Goal: Obtain resource: Obtain resource

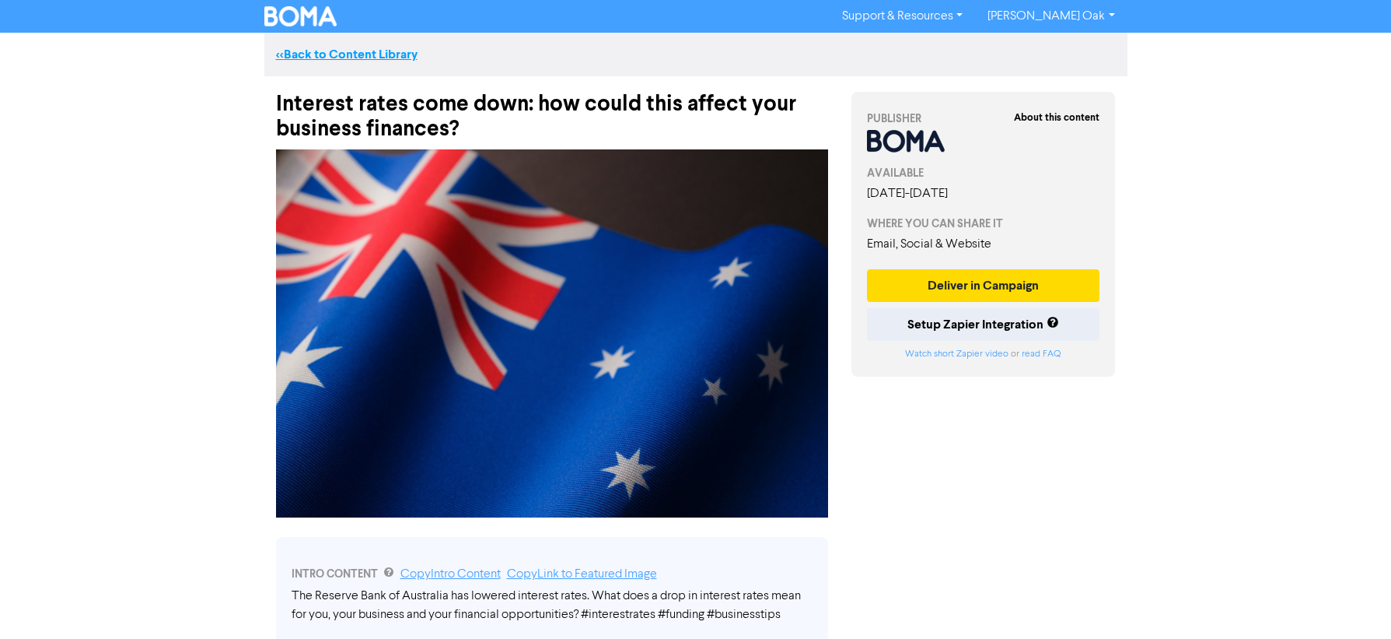
click at [359, 53] on link "<< Back to Content Library" at bounding box center [347, 55] width 142 height 16
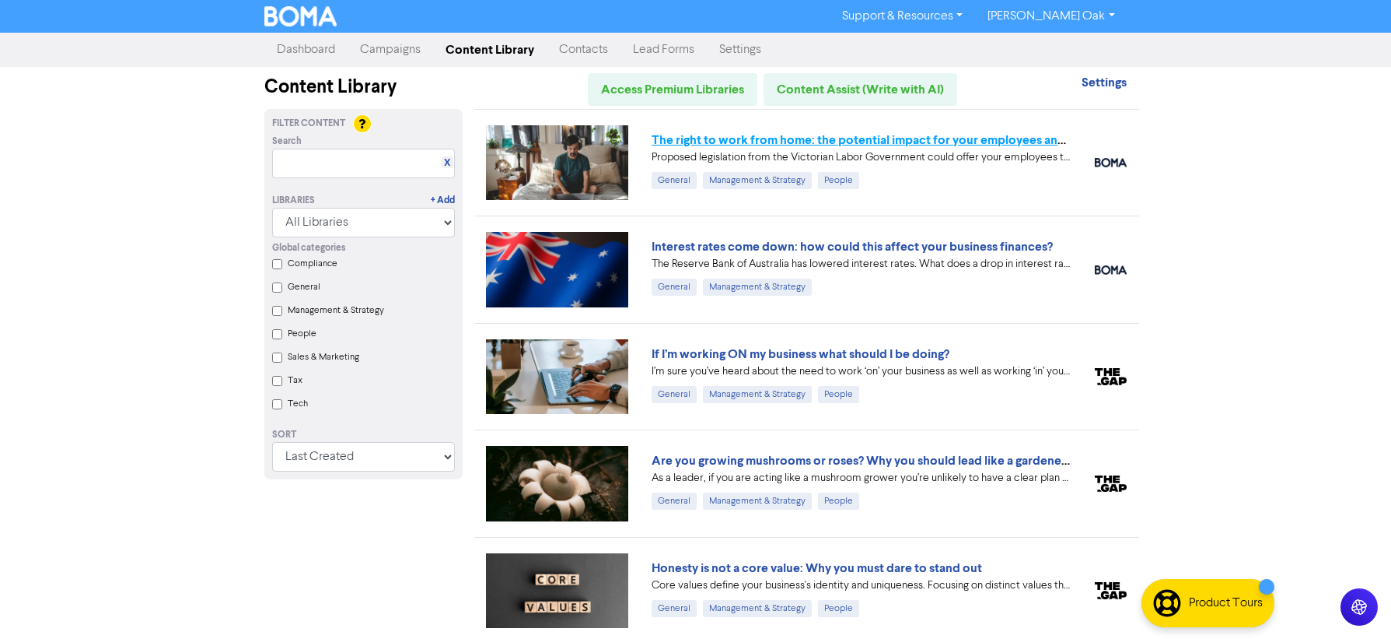
click at [796, 142] on link "The right to work from home: the potential impact for your employees and busine…" at bounding box center [884, 140] width 464 height 16
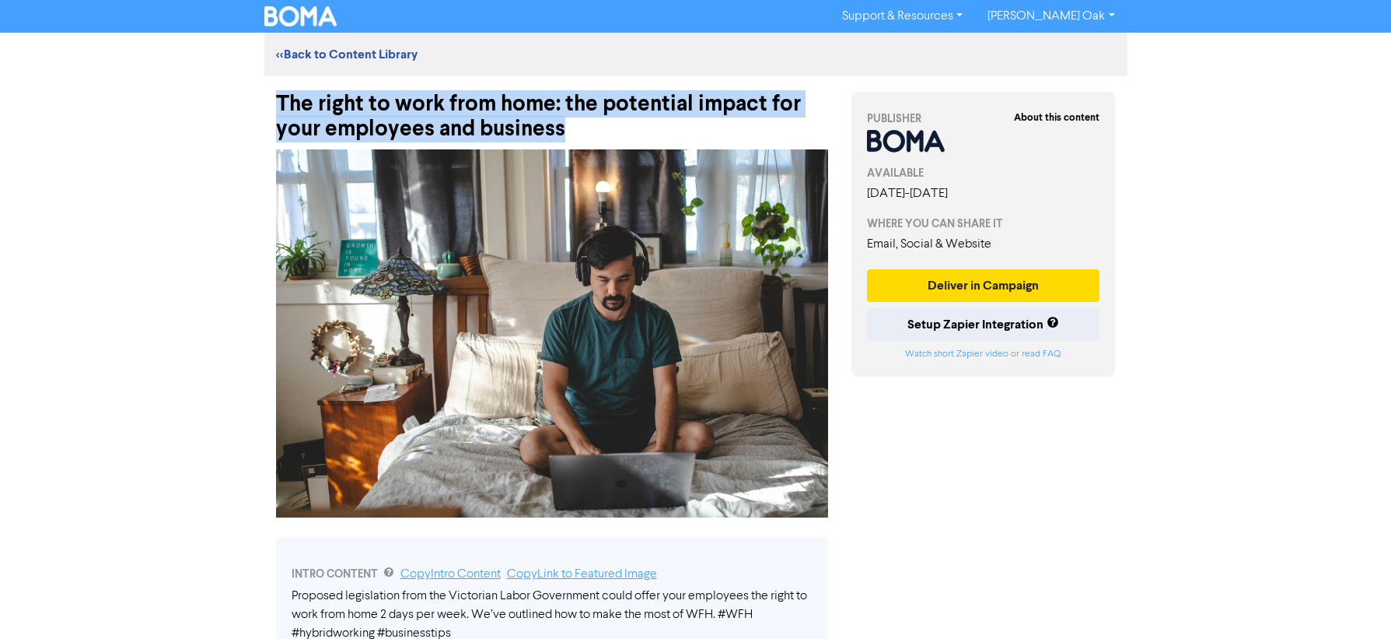
drag, startPoint x: 591, startPoint y: 127, endPoint x: 234, endPoint y: 106, distance: 357.6
click at [234, 106] on div "Support & Resources Video Tutorials FAQ & Guides Marketing Education [PERSON_NA…" at bounding box center [695, 319] width 1391 height 639
copy div "The right to work from home: the potential impact for your employees and busine…"
click at [558, 299] on img at bounding box center [552, 333] width 552 height 368
click at [389, 222] on img at bounding box center [552, 333] width 552 height 368
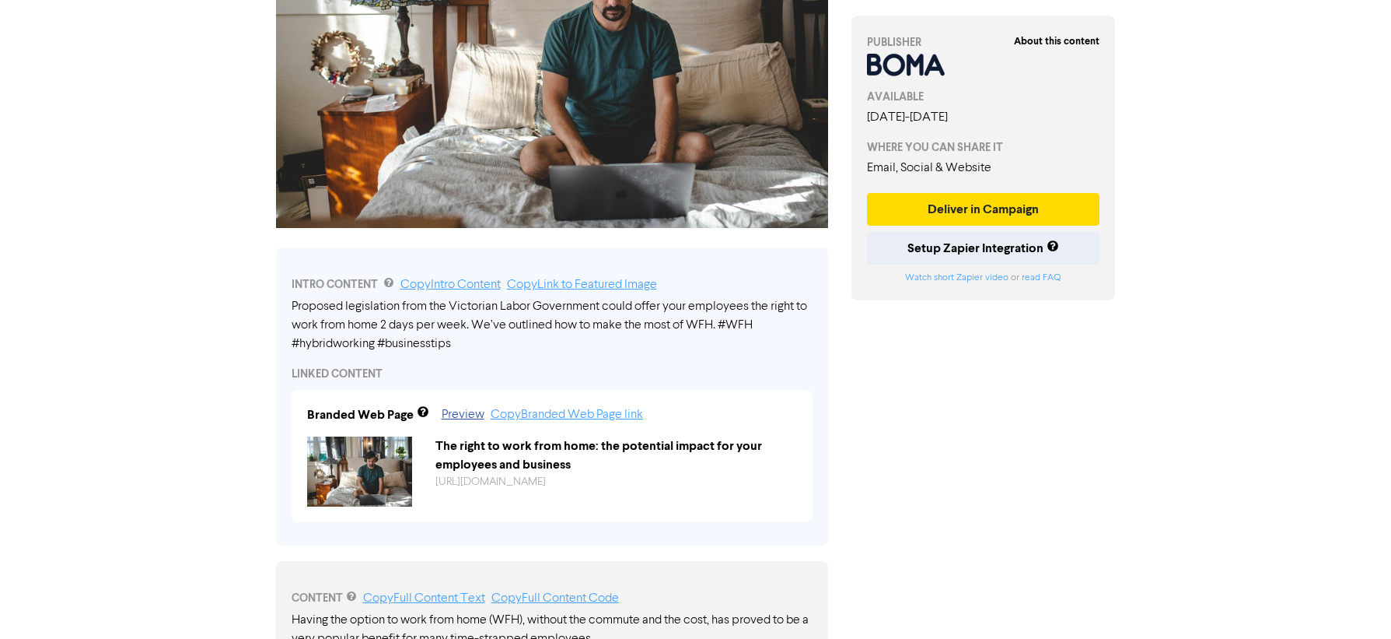
scroll to position [467, 0]
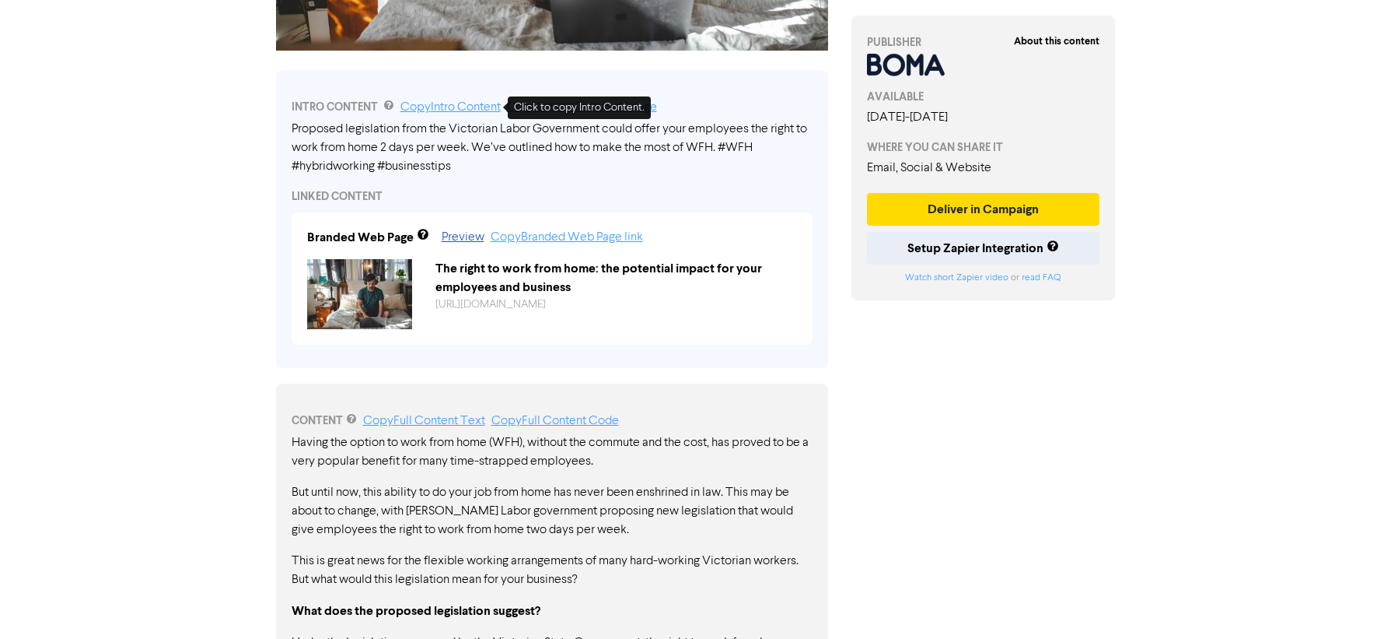
drag, startPoint x: 433, startPoint y: 106, endPoint x: 421, endPoint y: 110, distance: 13.0
click at [433, 106] on link "Copy Intro Content" at bounding box center [451, 107] width 100 height 12
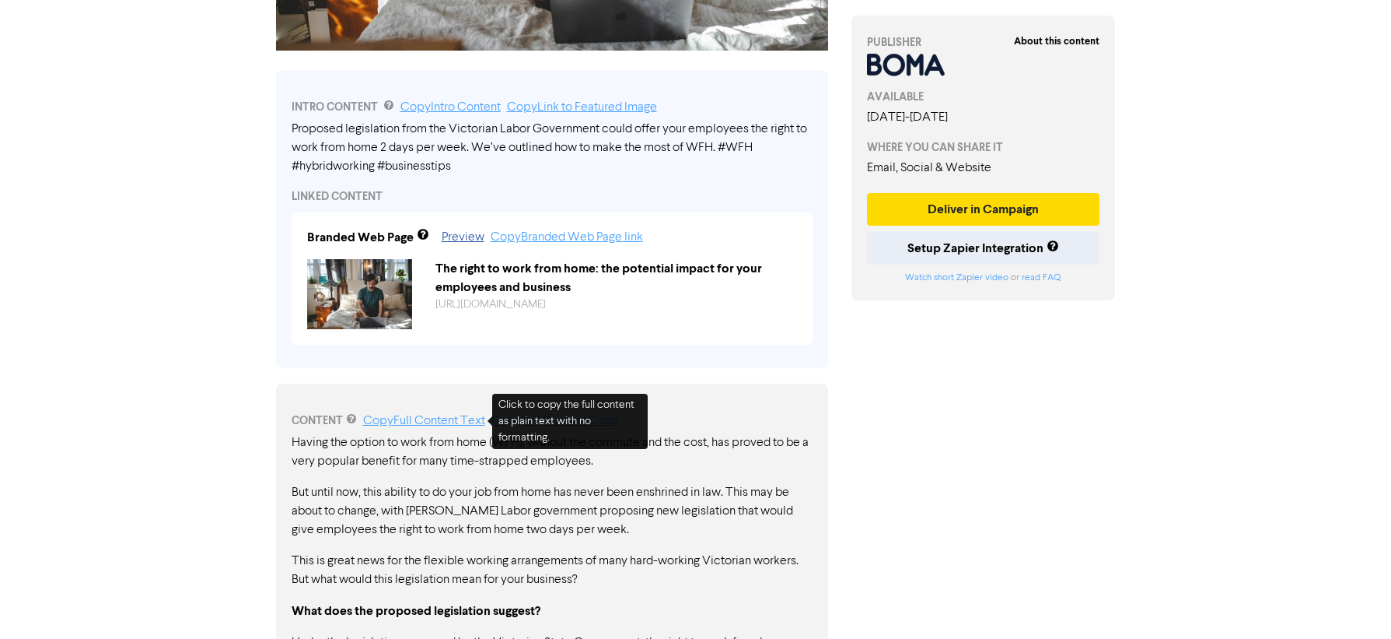
click at [421, 418] on link "Copy Full Content Text" at bounding box center [424, 421] width 122 height 12
